Goal: Information Seeking & Learning: Learn about a topic

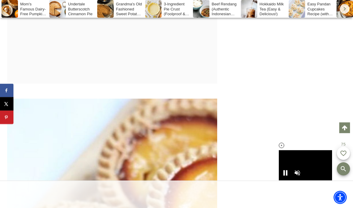
scroll to position [4650, 0]
